Goal: Task Accomplishment & Management: Use online tool/utility

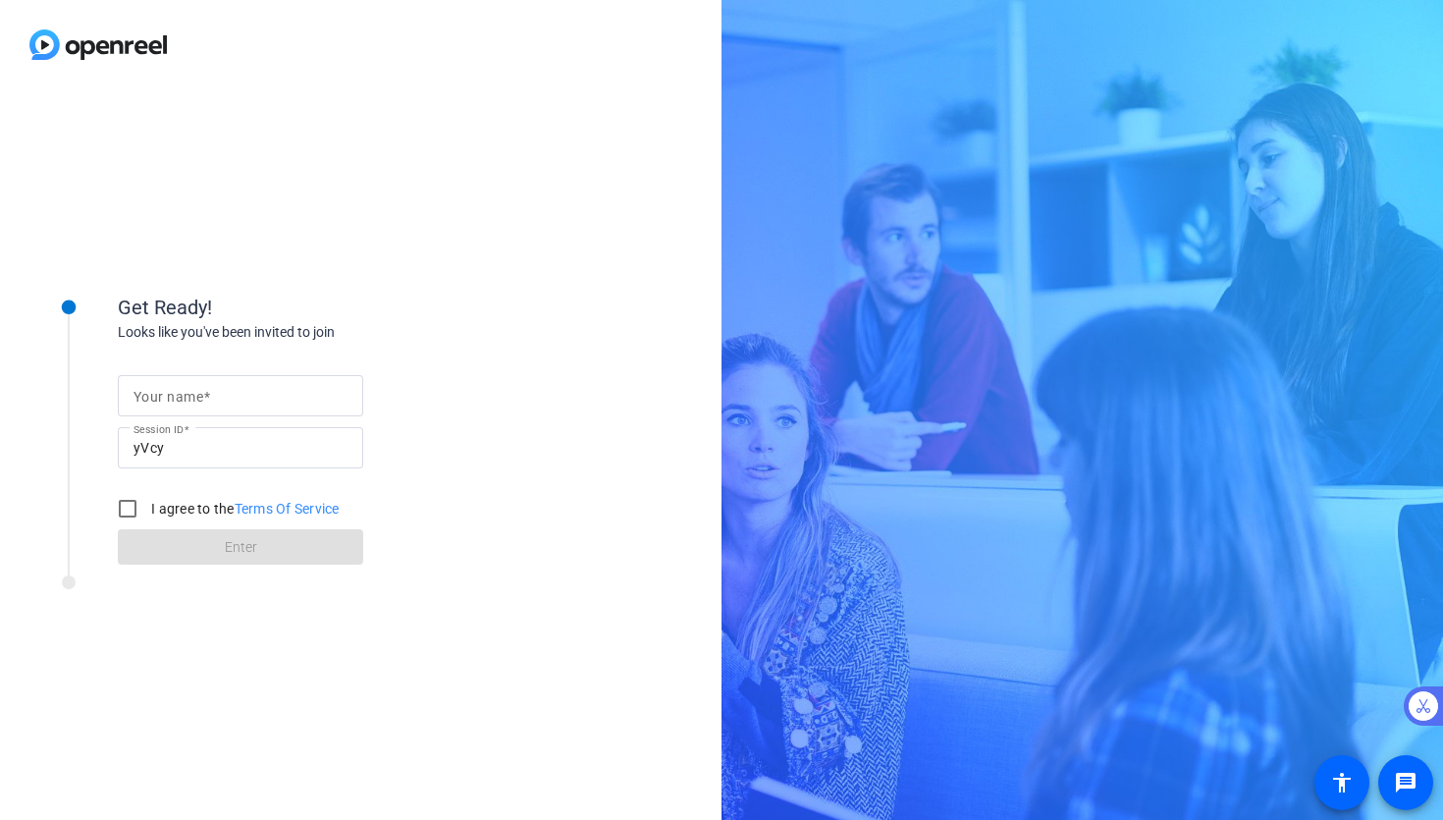
click at [250, 392] on input "Your name" at bounding box center [241, 396] width 214 height 24
type input "[PERSON_NAME]"
click at [142, 511] on input "I agree to the Terms Of Service" at bounding box center [127, 508] width 39 height 39
checkbox input "true"
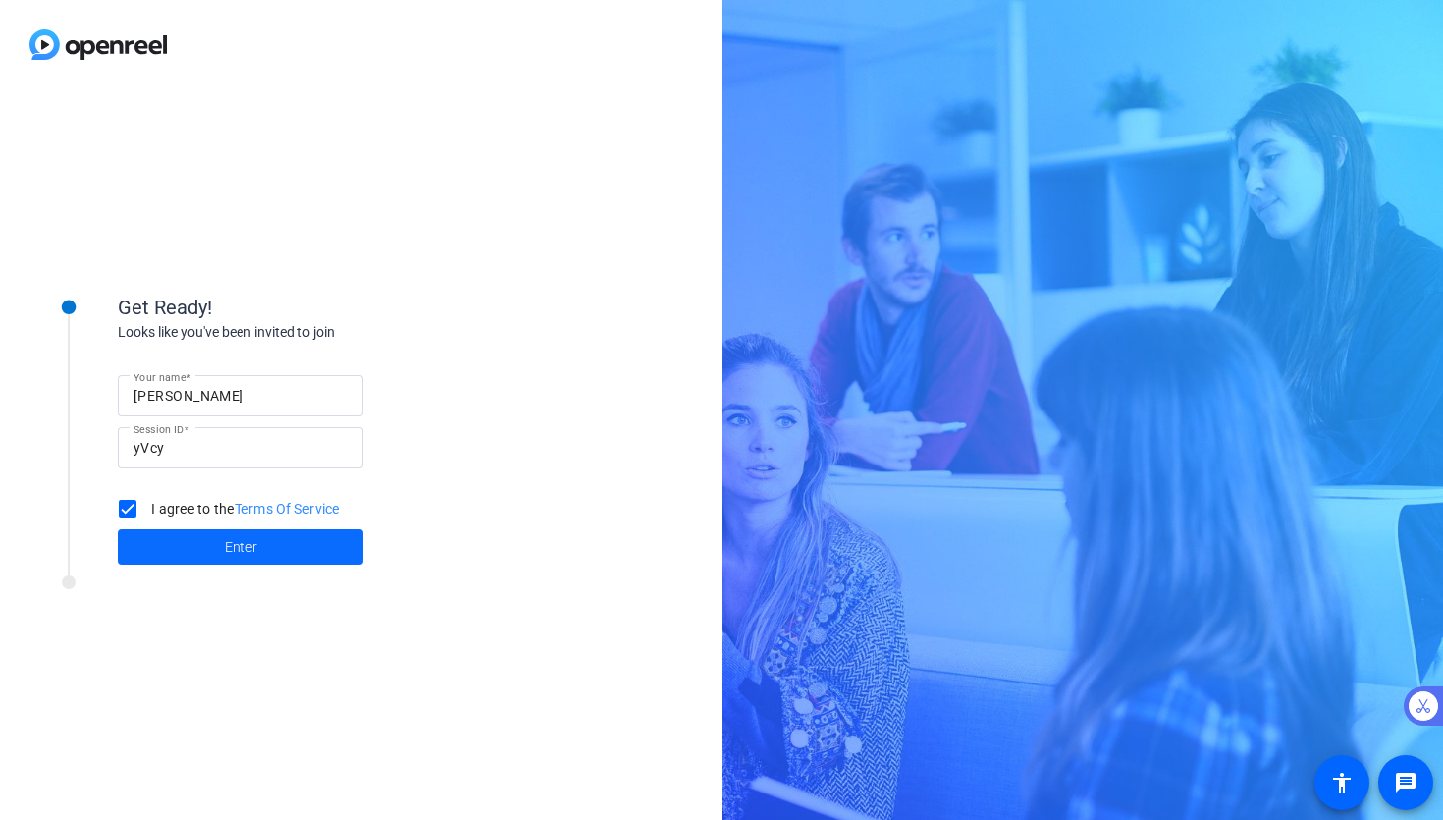
click at [226, 562] on span at bounding box center [240, 546] width 245 height 47
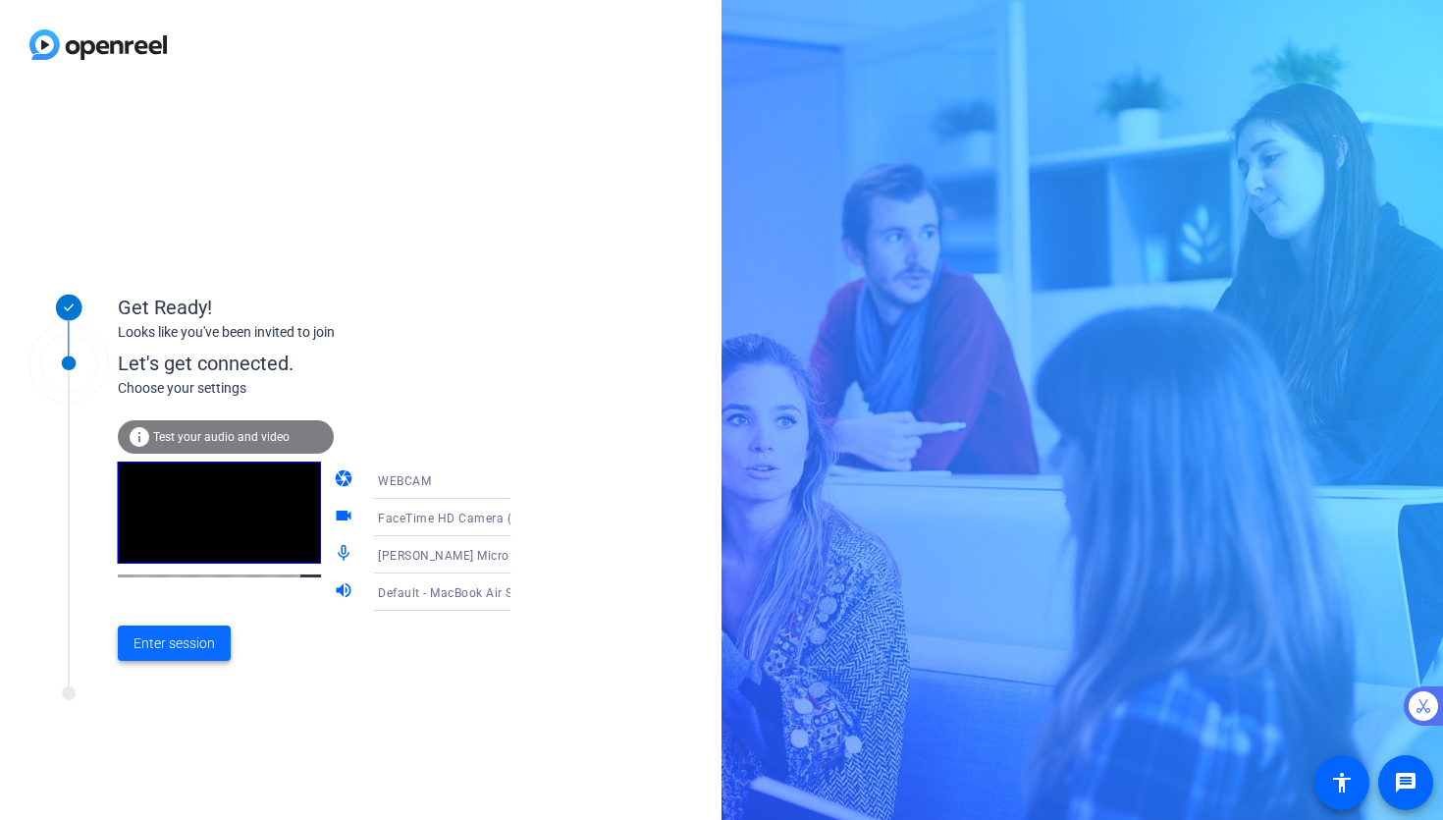
click at [198, 639] on span "Enter session" at bounding box center [174, 643] width 81 height 21
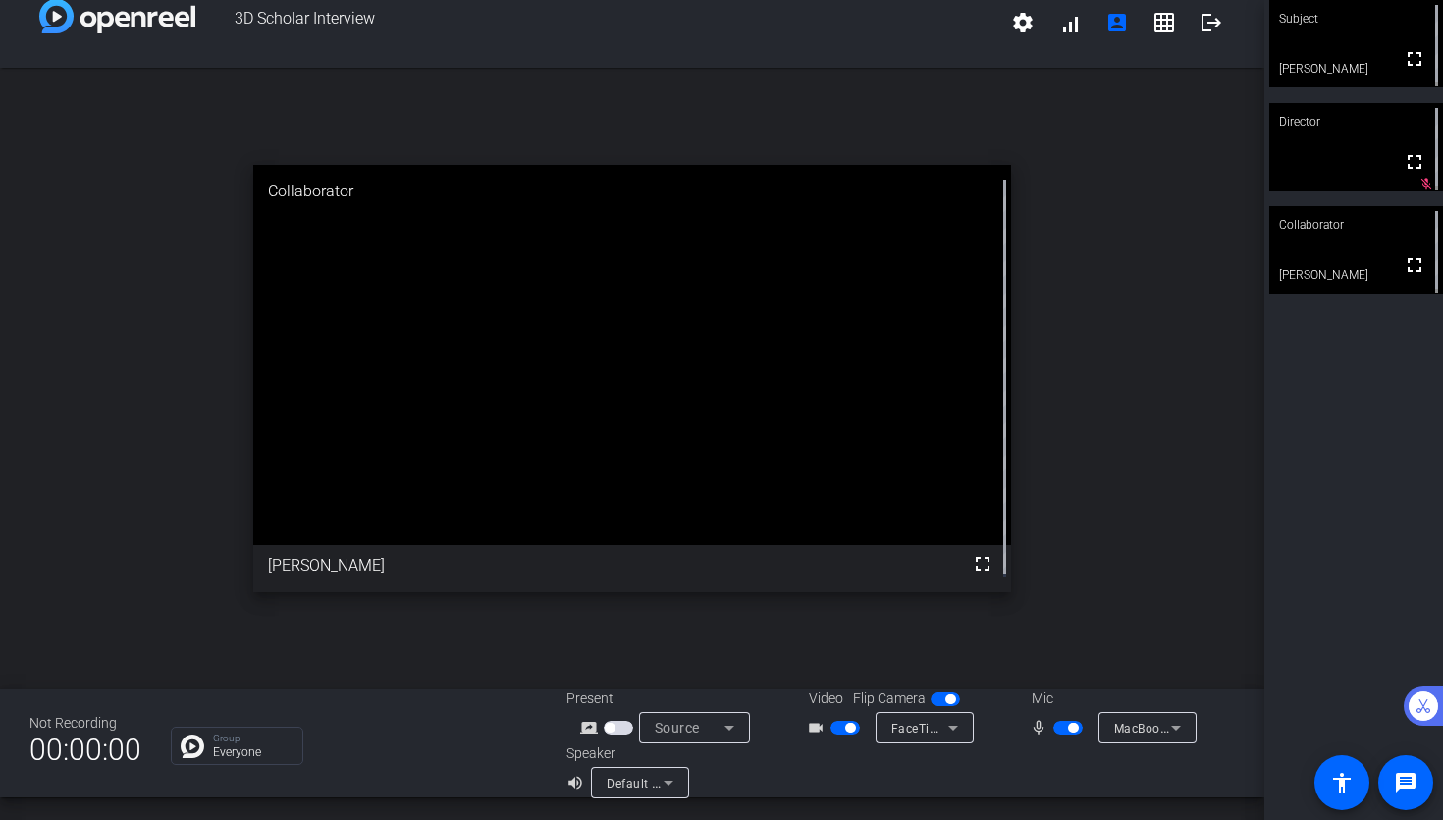
scroll to position [16, 0]
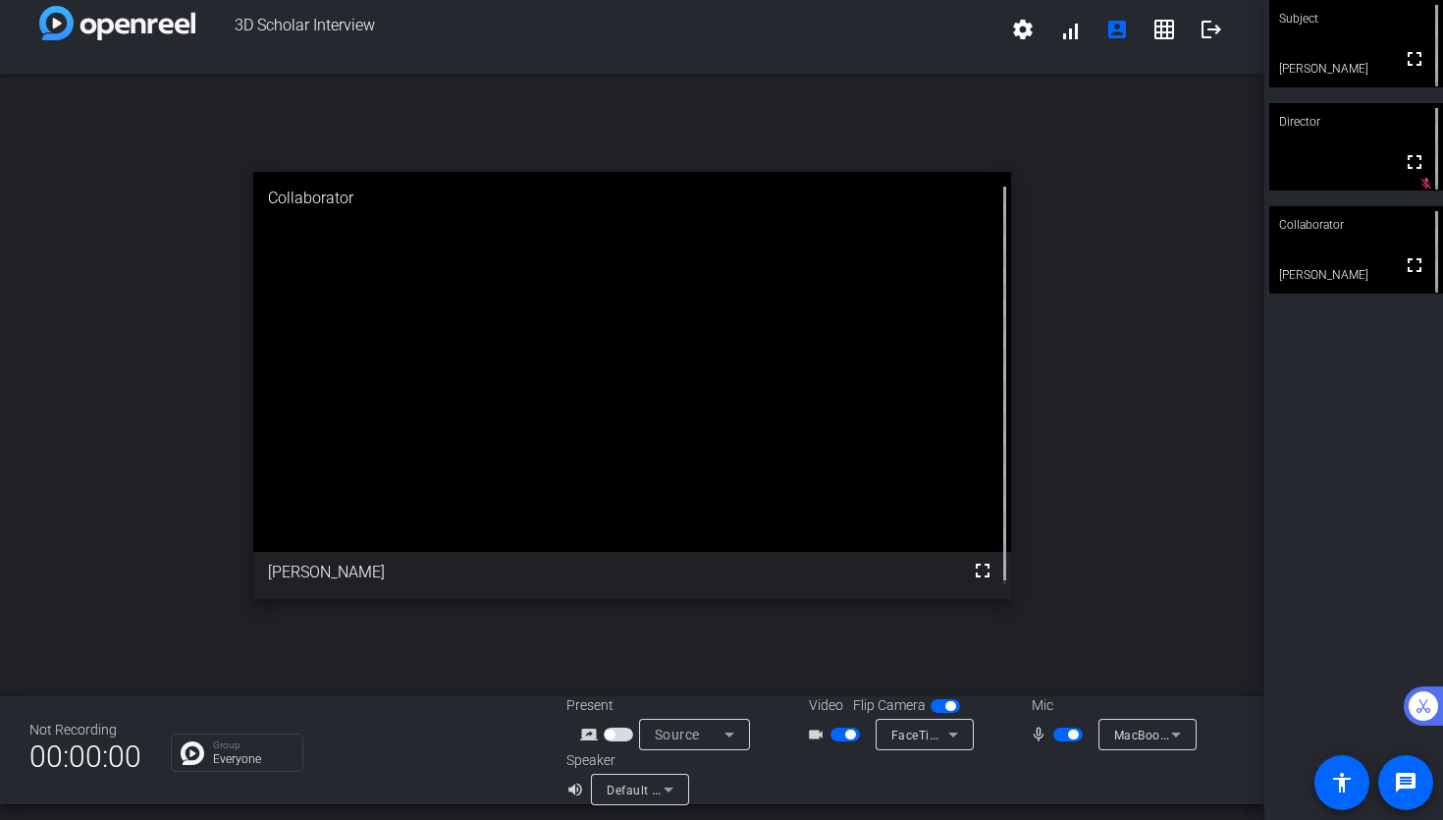
click at [1068, 733] on span "button" at bounding box center [1073, 735] width 10 height 10
click at [838, 732] on span "button" at bounding box center [845, 735] width 29 height 14
click at [834, 730] on span "button" at bounding box center [845, 735] width 29 height 14
click at [1062, 736] on span "button" at bounding box center [1068, 735] width 29 height 14
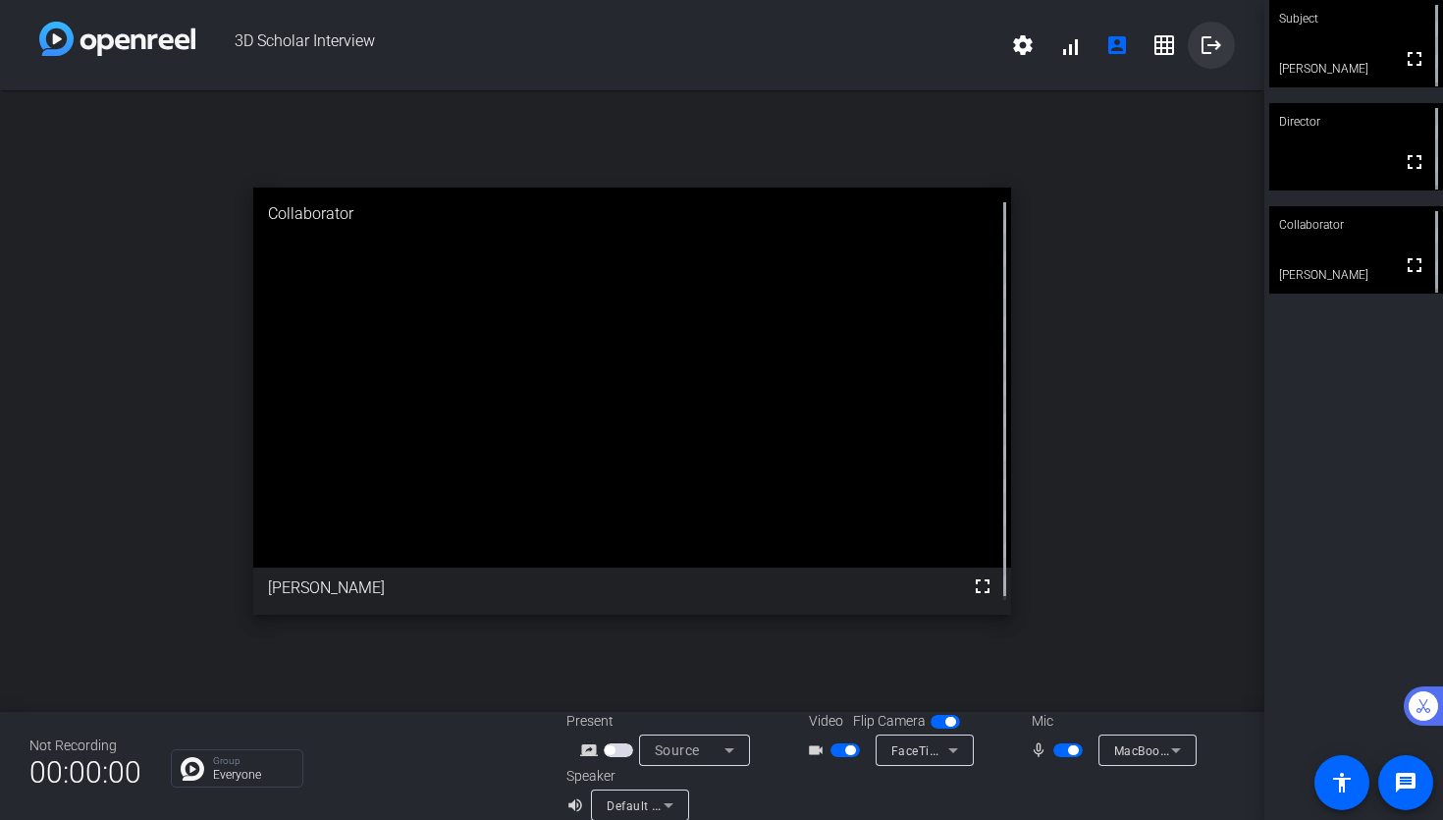
click at [1200, 45] on mat-icon "logout" at bounding box center [1212, 45] width 24 height 24
